Goal: Task Accomplishment & Management: Complete application form

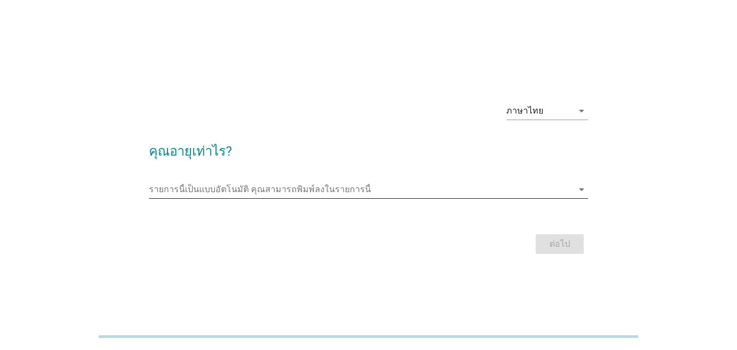
click at [459, 193] on input "รายการนี้เป็นแบบอัตโนมัติ คุณสามารถพิมพ์ลงในรายการนี้" at bounding box center [361, 189] width 424 height 17
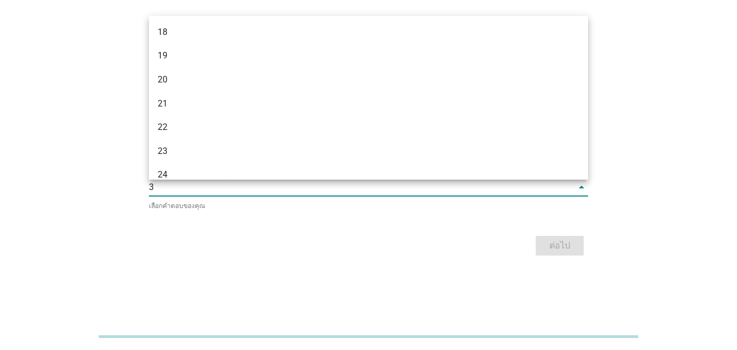
type input "35"
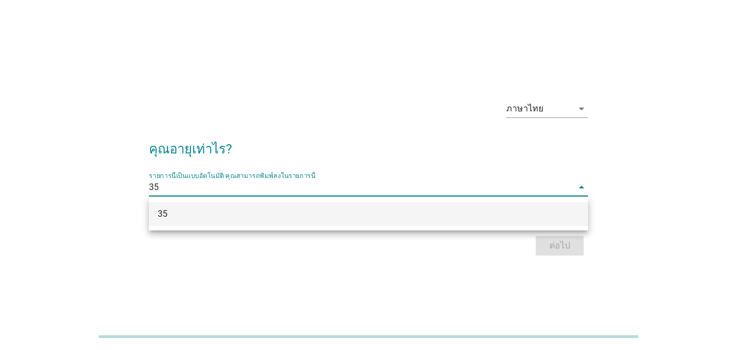
click at [466, 206] on div "35" at bounding box center [368, 214] width 439 height 24
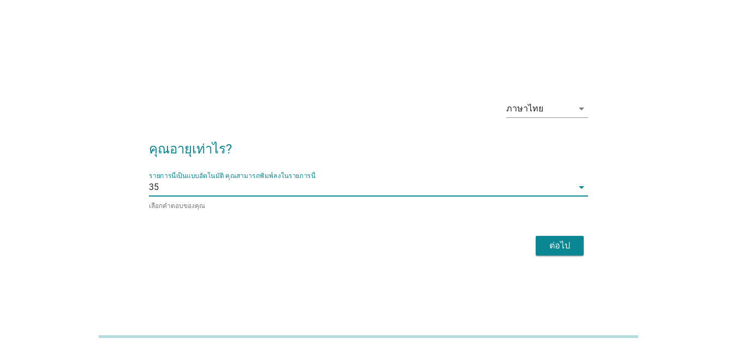
click at [571, 242] on div "ต่อไป" at bounding box center [559, 245] width 31 height 13
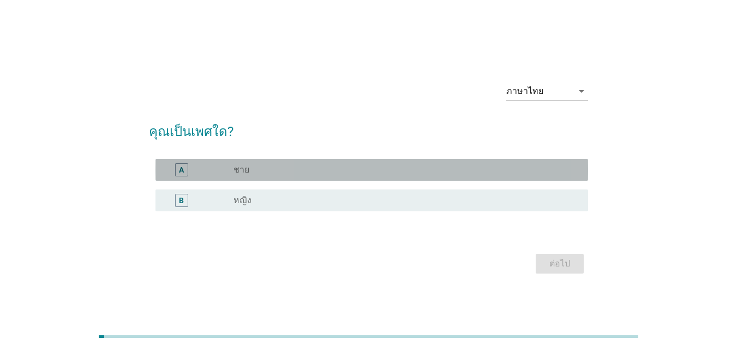
click at [282, 171] on div "radio_button_unchecked ชาย" at bounding box center [401, 169] width 337 height 11
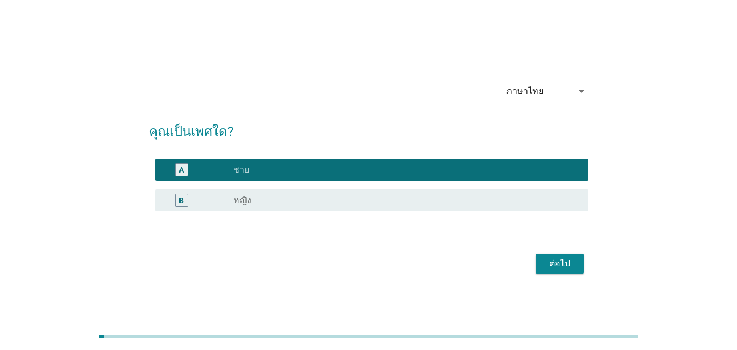
click at [580, 260] on button "ต่อไป" at bounding box center [560, 264] width 48 height 20
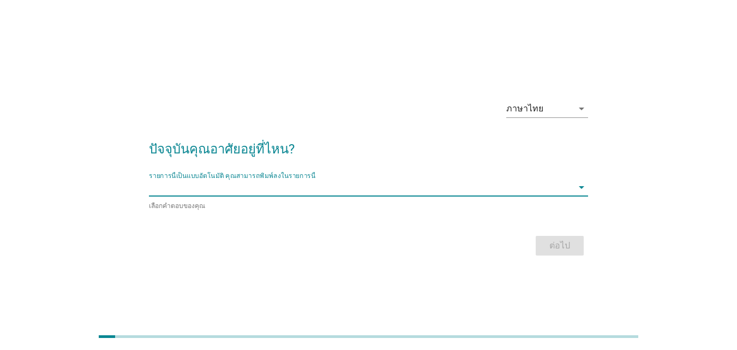
click at [364, 188] on input "รายการนี้เป็นแบบอัตโนมัติ คุณสามารถพิมพ์ลงในรายการนี้" at bounding box center [361, 186] width 424 height 17
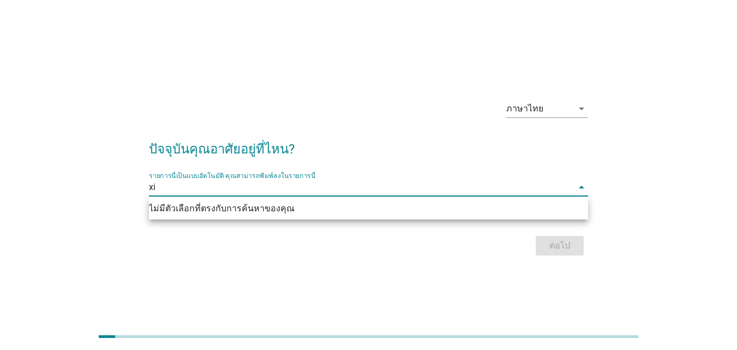
type input "x"
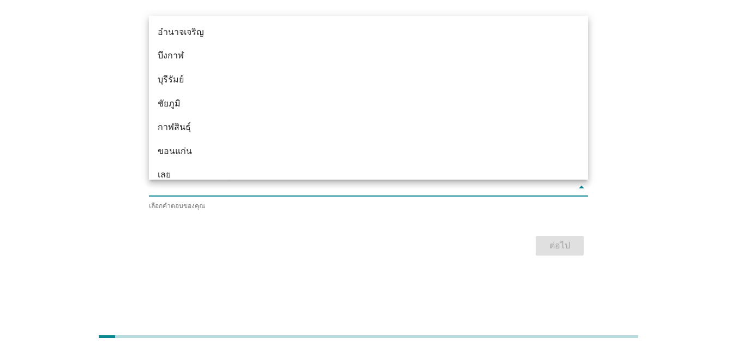
click at [241, 189] on input "รายการนี้เป็นแบบอัตโนมัติ คุณสามารถพิมพ์ลงในรายการนี้" at bounding box center [361, 186] width 424 height 17
type input "ปรา"
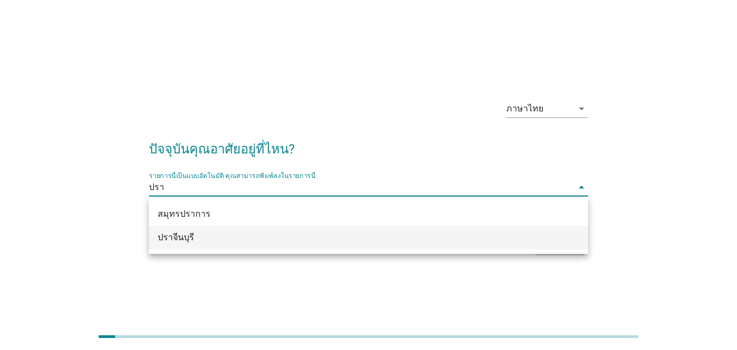
click at [190, 235] on div "ปราจีนบุรี" at bounding box center [351, 237] width 387 height 13
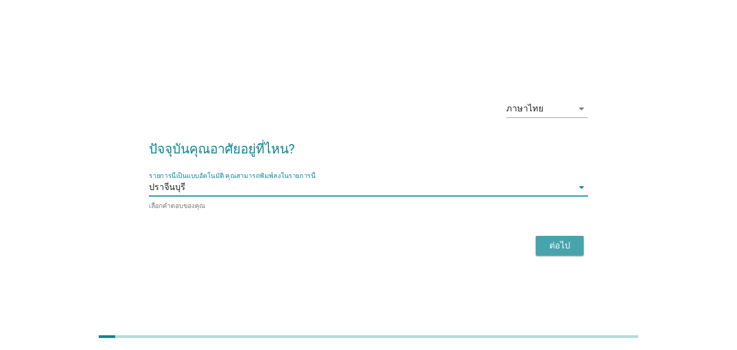
click at [559, 242] on div "ต่อไป" at bounding box center [559, 245] width 31 height 13
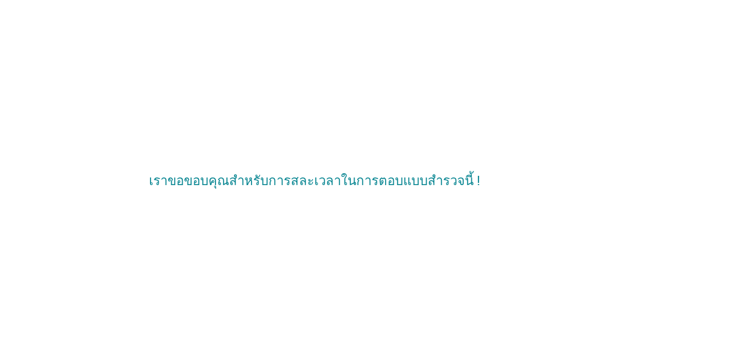
click at [381, 149] on div "เราขอขอบคุณสำหรับการสละเวลาในการตอบแบบสำรวจนี้ !" at bounding box center [368, 175] width 711 height 74
